Goal: Task Accomplishment & Management: Use online tool/utility

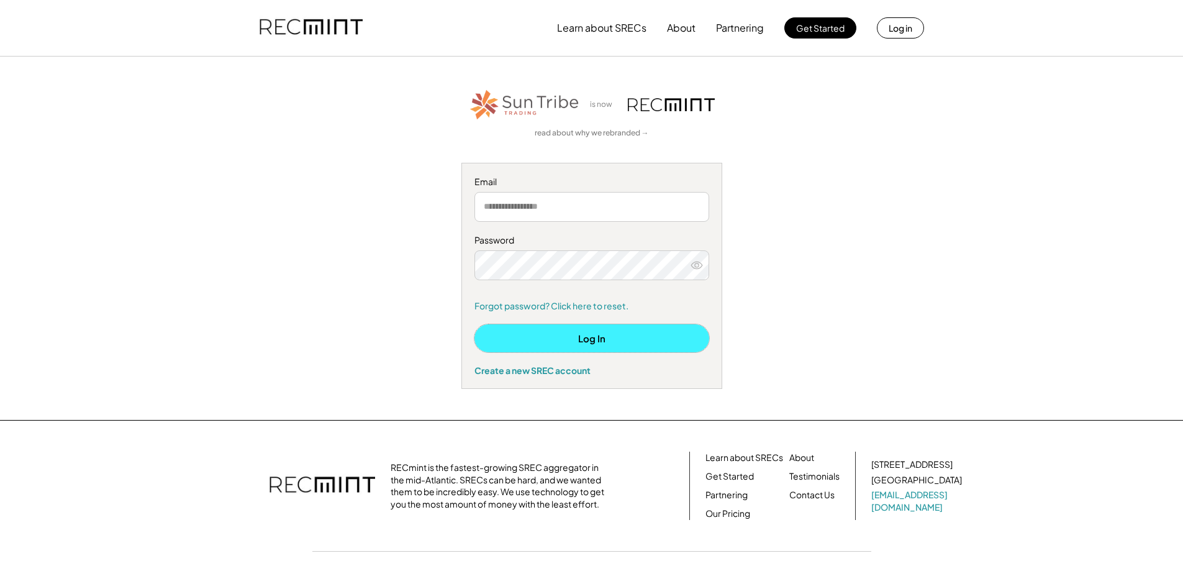
click at [586, 331] on button "Log In" at bounding box center [591, 338] width 235 height 28
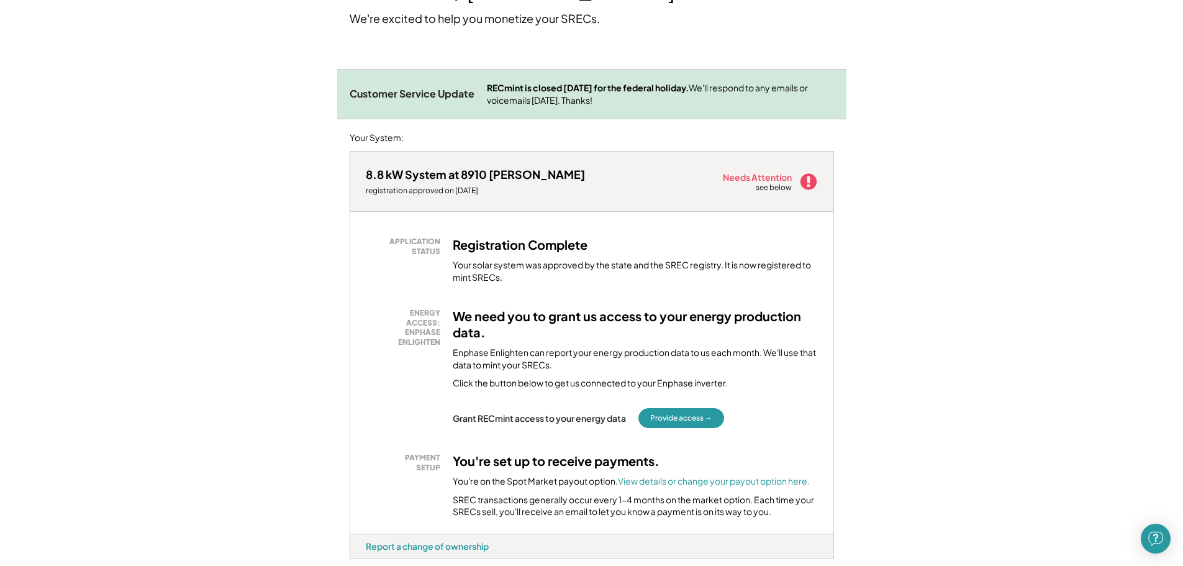
scroll to position [186, 0]
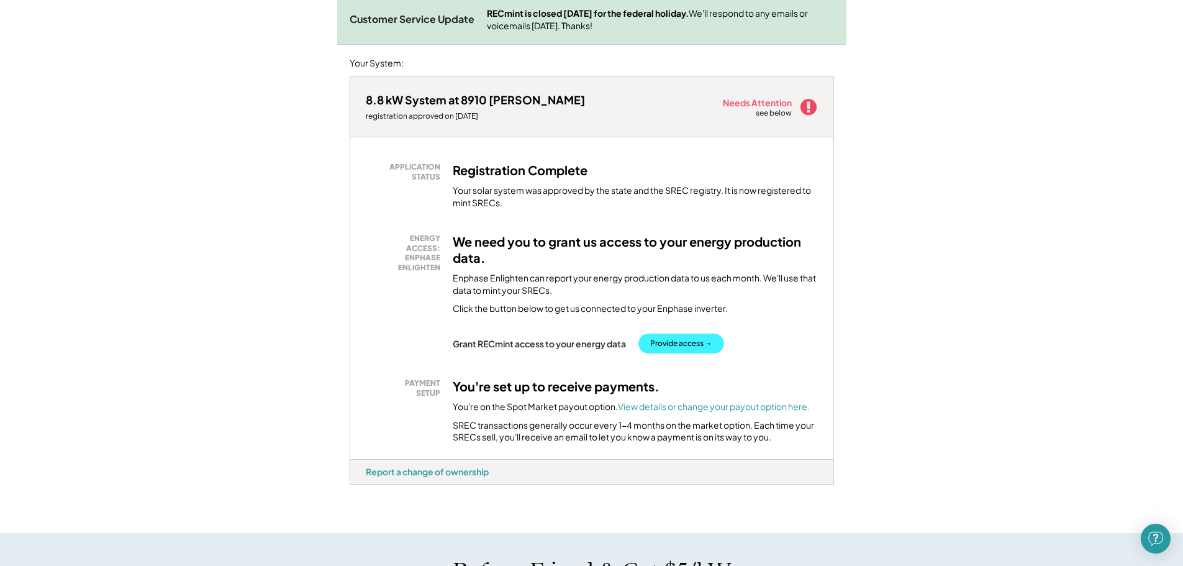
click at [677, 343] on button "Provide access →" at bounding box center [681, 343] width 86 height 20
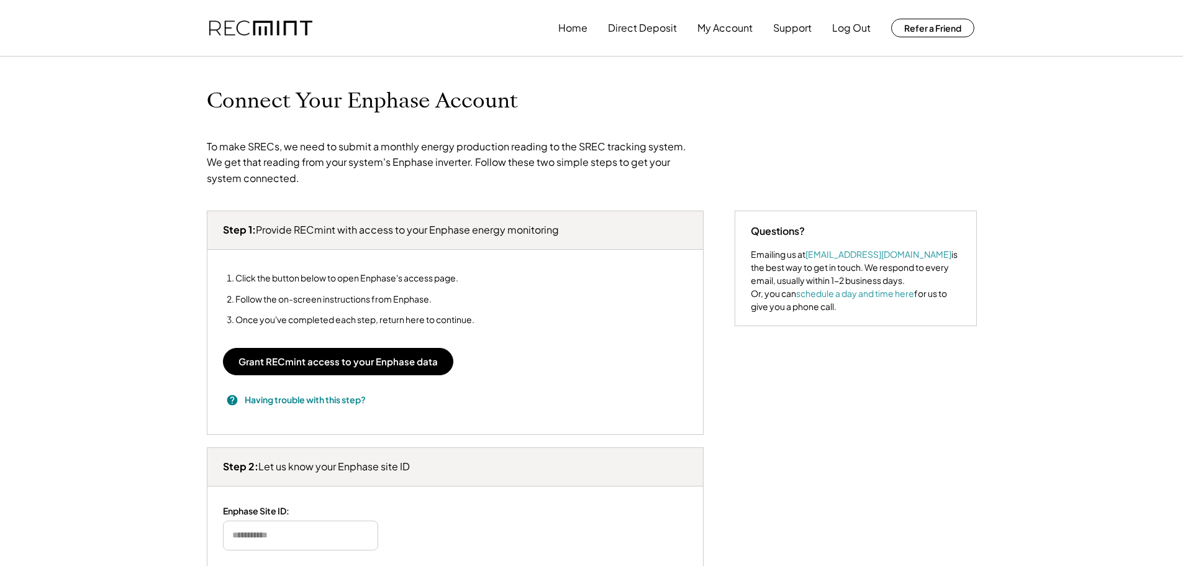
type input "*******"
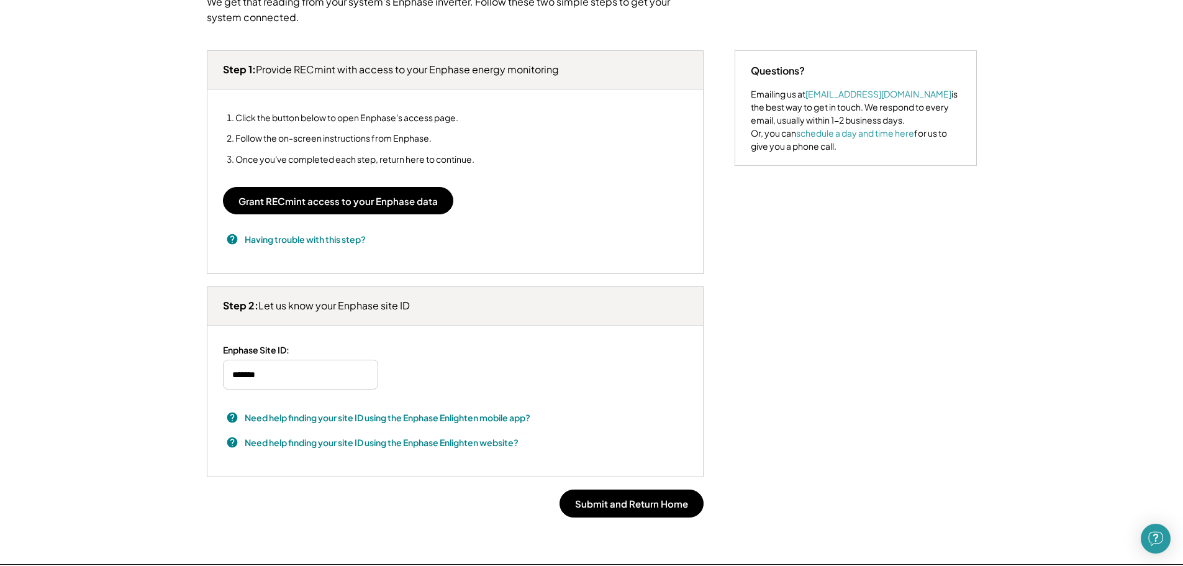
scroll to position [186, 0]
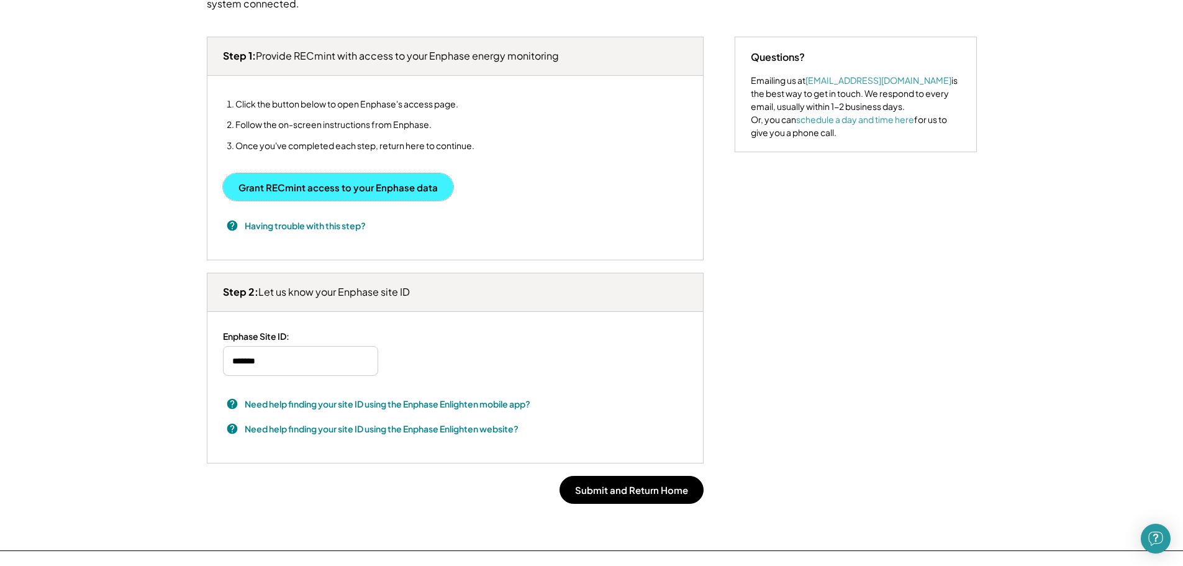
click at [338, 186] on button "Grant RECmint access to your Enphase data" at bounding box center [338, 186] width 230 height 27
click at [340, 196] on button "Grant RECmint access to your Enphase data" at bounding box center [338, 186] width 230 height 27
click at [269, 196] on button "Grant RECmint access to your Enphase data" at bounding box center [338, 186] width 230 height 27
